Goal: Check status: Check status

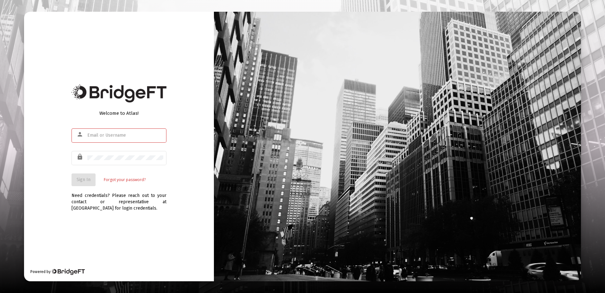
type input "[PERSON_NAME][EMAIL_ADDRESS][DOMAIN_NAME]"
click at [84, 177] on span "Sign In" at bounding box center [84, 179] width 14 height 5
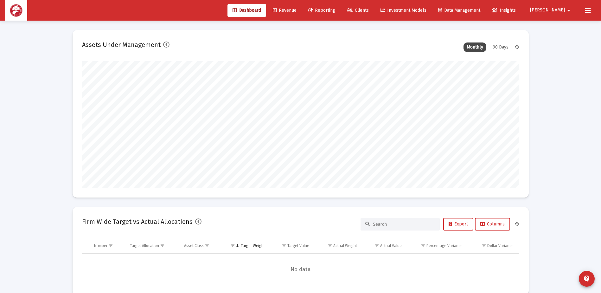
scroll to position [127, 235]
type input "[DATE]"
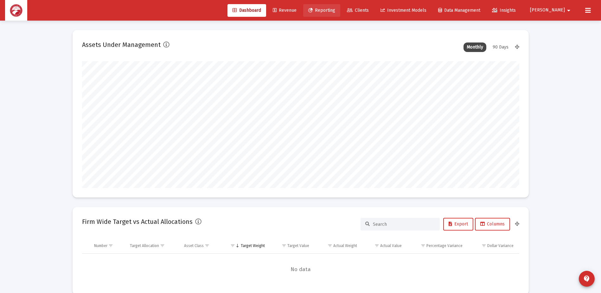
click at [335, 8] on span "Reporting" at bounding box center [321, 10] width 27 height 5
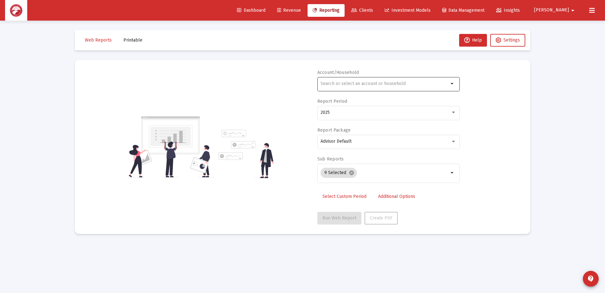
click at [385, 82] on input "text" at bounding box center [385, 83] width 128 height 5
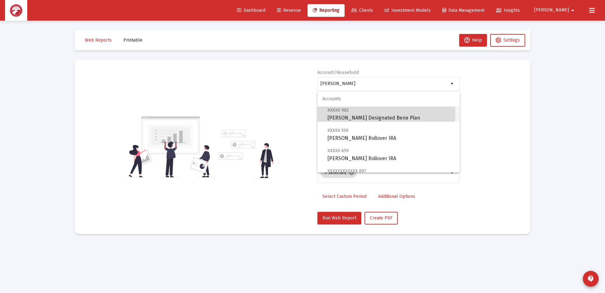
click at [366, 113] on span "XXXXX 982 [PERSON_NAME] Designated Bene Plan" at bounding box center [391, 114] width 127 height 16
type input "[PERSON_NAME] Designated Bene Plan"
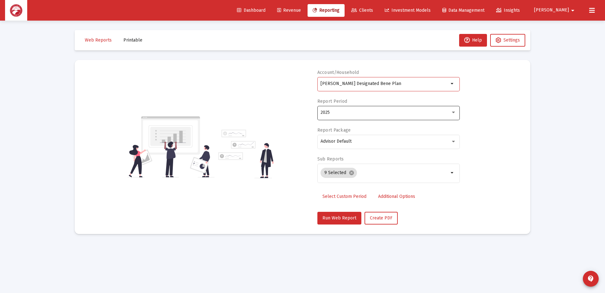
click at [348, 114] on div "2025" at bounding box center [386, 112] width 130 height 5
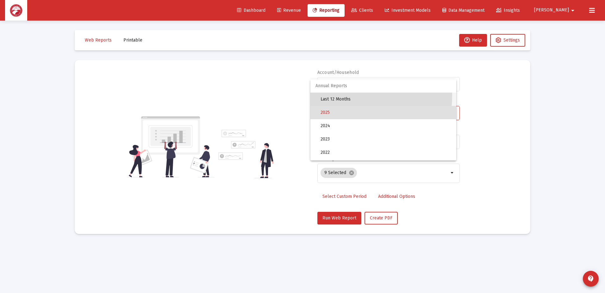
click at [341, 95] on span "Last 12 Months" at bounding box center [386, 98] width 131 height 13
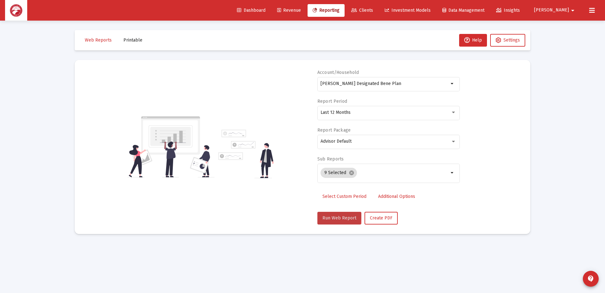
click at [332, 215] on span "Run Web Report" at bounding box center [340, 217] width 34 height 5
select select "View all"
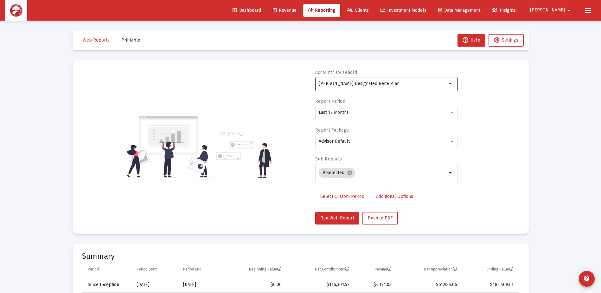
click at [402, 85] on input "[PERSON_NAME] Designated Bene Plan" at bounding box center [383, 83] width 128 height 5
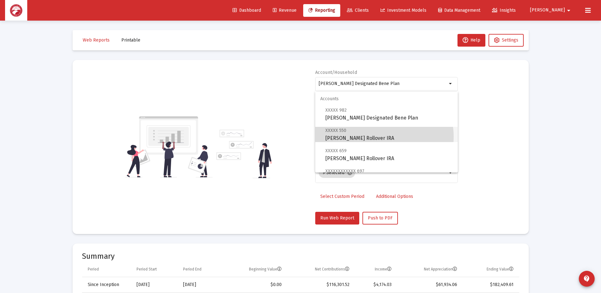
click at [380, 136] on span "XXXXX 550 [PERSON_NAME] Rollover IRA" at bounding box center [388, 134] width 127 height 16
type input "[PERSON_NAME] Rollover IRA"
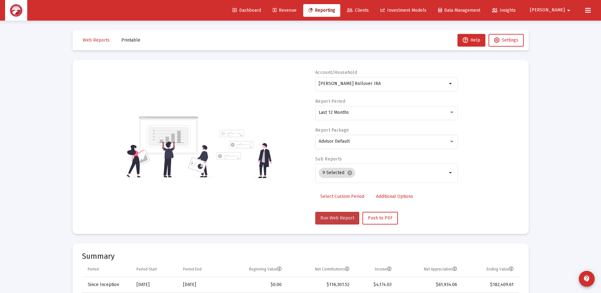
click at [338, 224] on button "Run Web Report" at bounding box center [337, 217] width 44 height 13
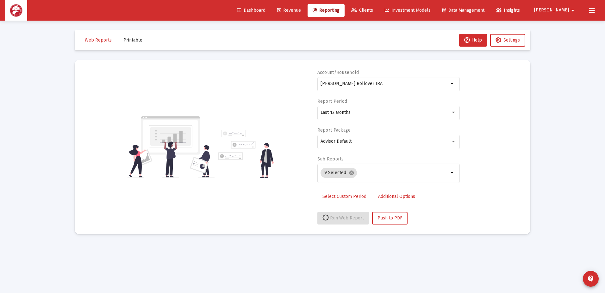
select select "View all"
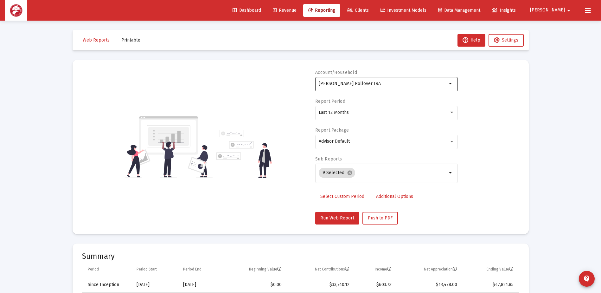
click at [420, 88] on div "[PERSON_NAME] Rollover IRA" at bounding box center [383, 84] width 128 height 16
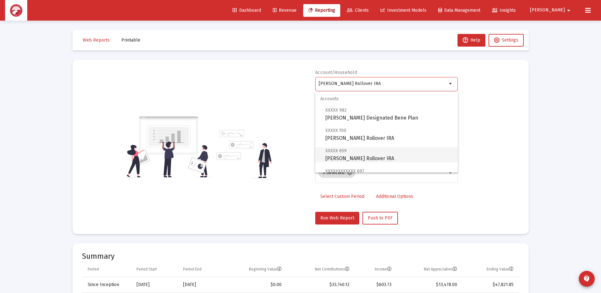
click at [404, 155] on span "XXXXX 659 [PERSON_NAME] Rollover IRA" at bounding box center [388, 155] width 127 height 16
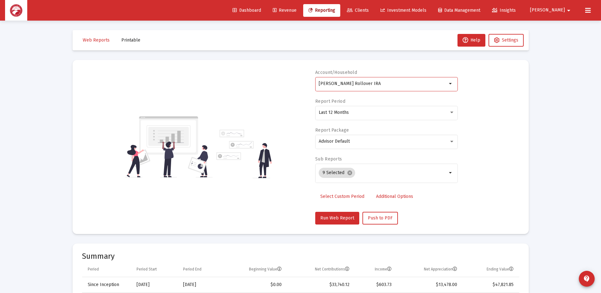
type input "[PERSON_NAME] Rollover IRA"
click at [334, 220] on button "Run Web Report" at bounding box center [337, 217] width 44 height 13
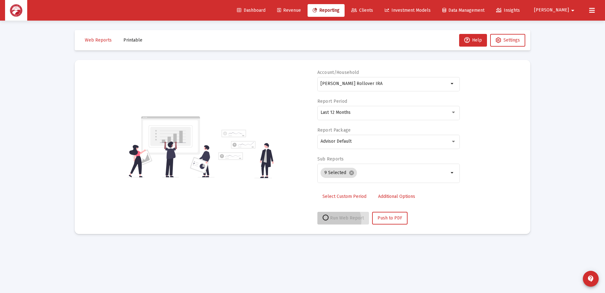
select select "View all"
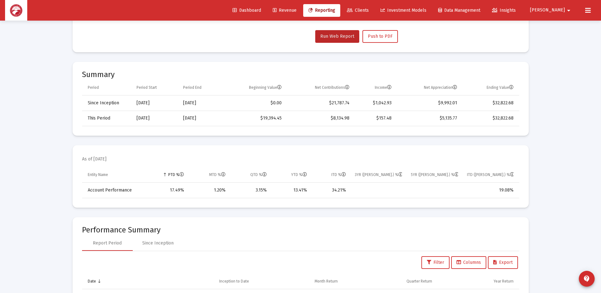
scroll to position [190, 0]
